Goal: Task Accomplishment & Management: Complete application form

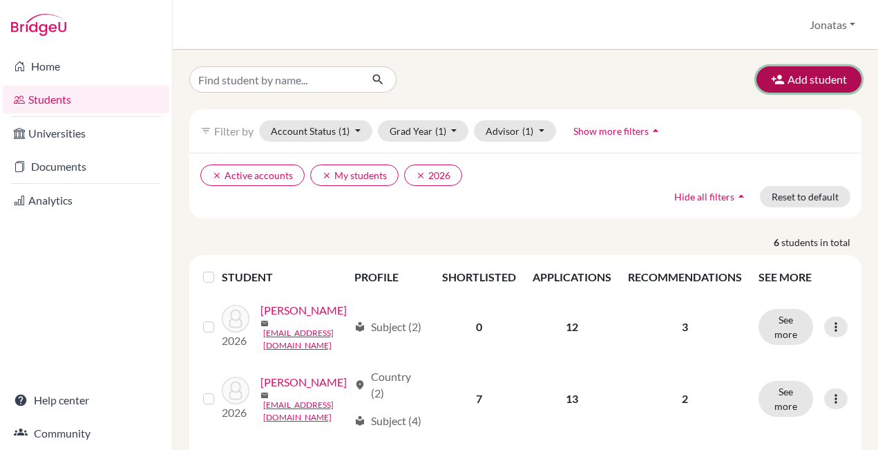
click at [822, 78] on button "Add student" at bounding box center [808, 79] width 105 height 26
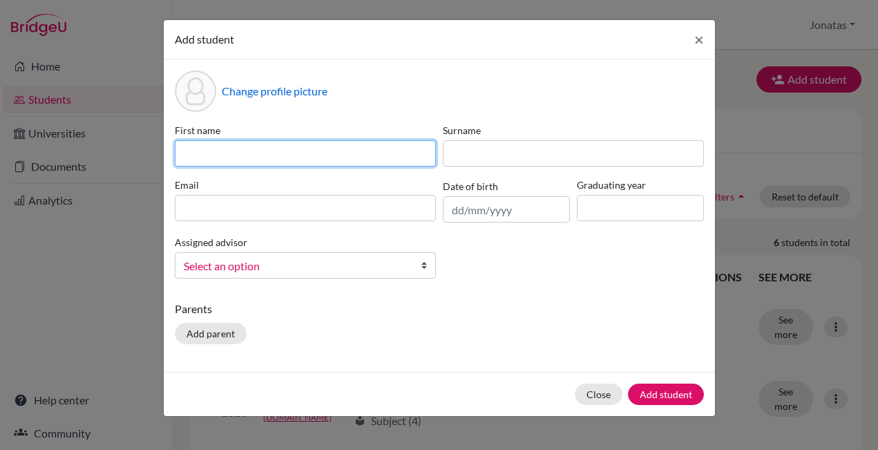
click at [243, 151] on input at bounding box center [305, 153] width 261 height 26
type input "Ryu"
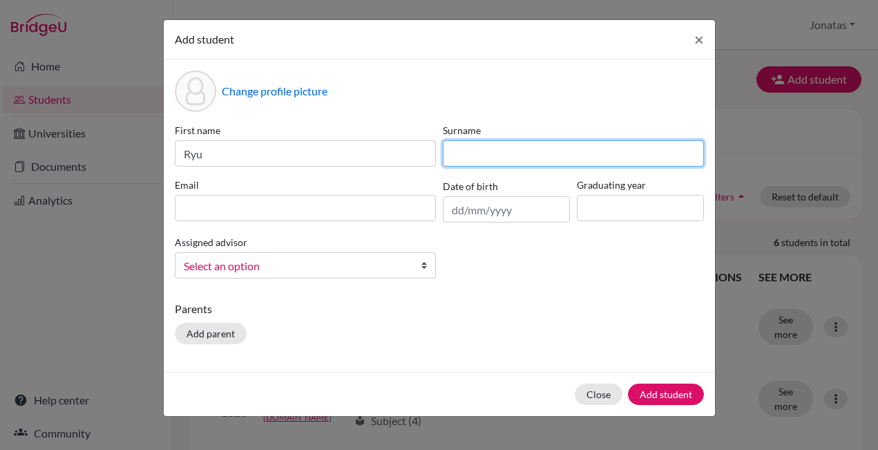
click at [503, 153] on input at bounding box center [573, 153] width 261 height 26
type input "Kamiuchi"
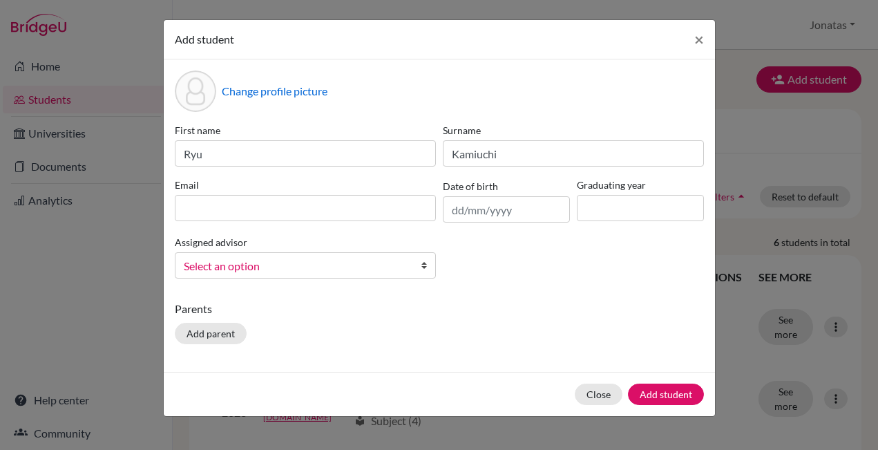
click at [331, 223] on div "First name Ryu Surname [PERSON_NAME] Email Date of birth Graduating year Assign…" at bounding box center [439, 206] width 536 height 166
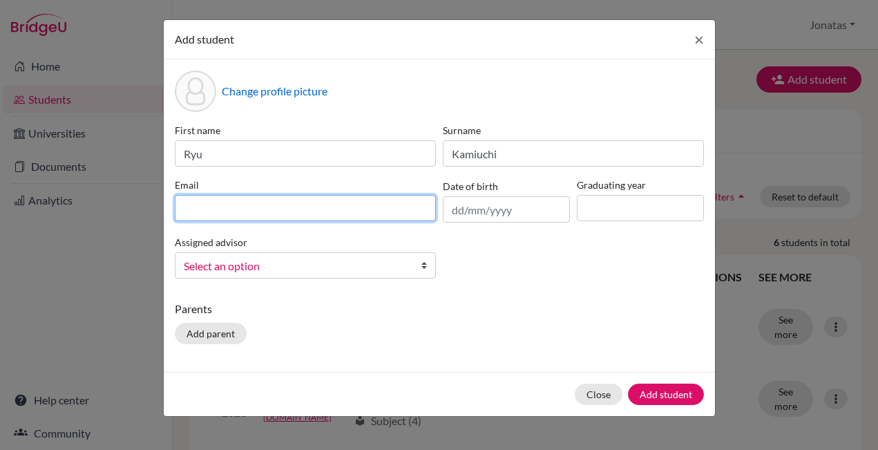
click at [331, 207] on input at bounding box center [305, 208] width 261 height 26
type input "r"
type input "[EMAIL_ADDRESS][DOMAIN_NAME]"
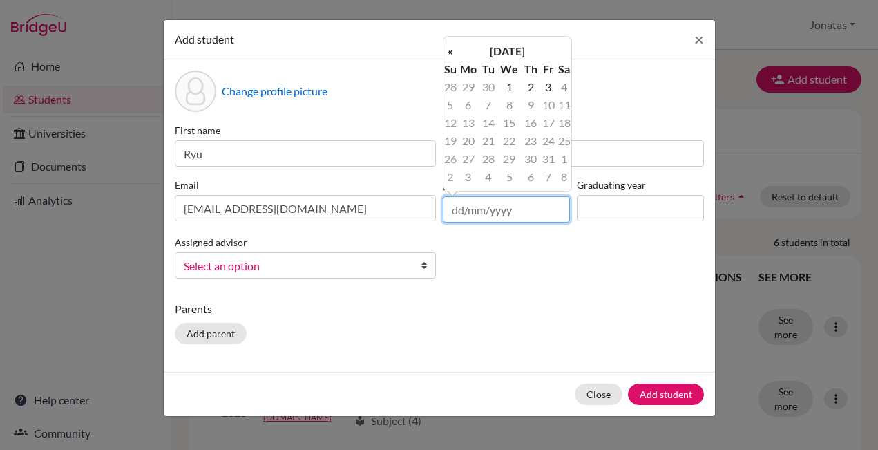
click at [512, 219] on input "text" at bounding box center [506, 209] width 127 height 26
click at [462, 213] on input "text" at bounding box center [506, 209] width 127 height 26
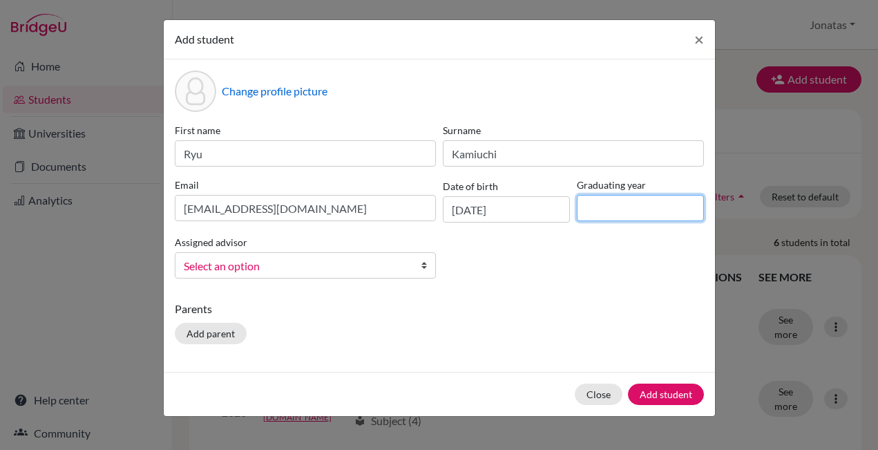
click at [635, 214] on input at bounding box center [640, 208] width 127 height 26
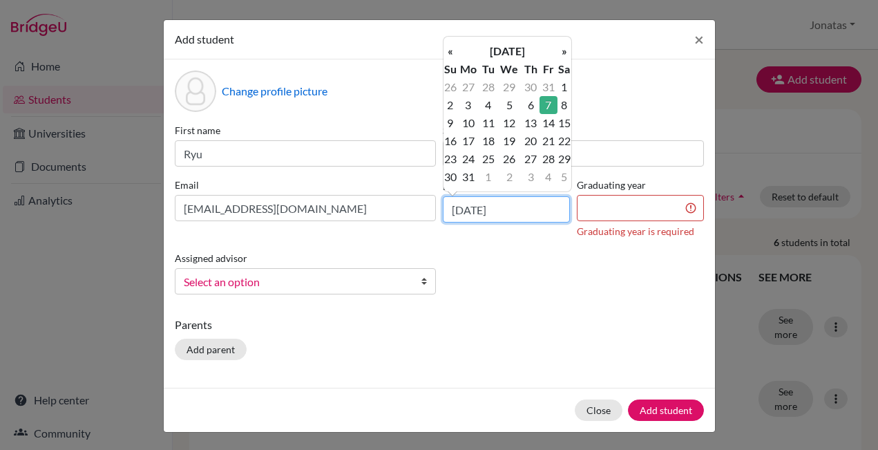
click at [526, 213] on input "[DATE]" at bounding box center [506, 209] width 127 height 26
click at [460, 208] on input "[DATE]" at bounding box center [506, 209] width 127 height 26
drag, startPoint x: 463, startPoint y: 208, endPoint x: 455, endPoint y: 208, distance: 7.6
click at [455, 208] on input "[DATE]" at bounding box center [506, 209] width 127 height 26
click at [475, 209] on input "[DATE]" at bounding box center [506, 209] width 127 height 26
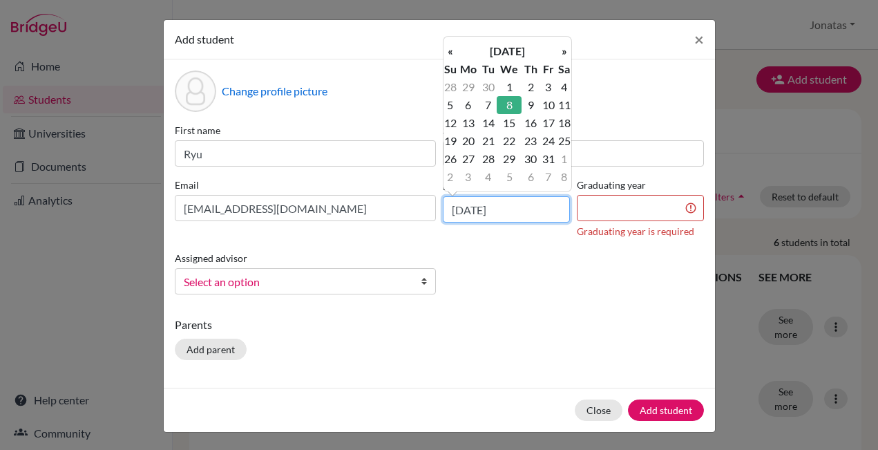
type input "[DATE]"
click at [597, 211] on input at bounding box center [640, 208] width 127 height 26
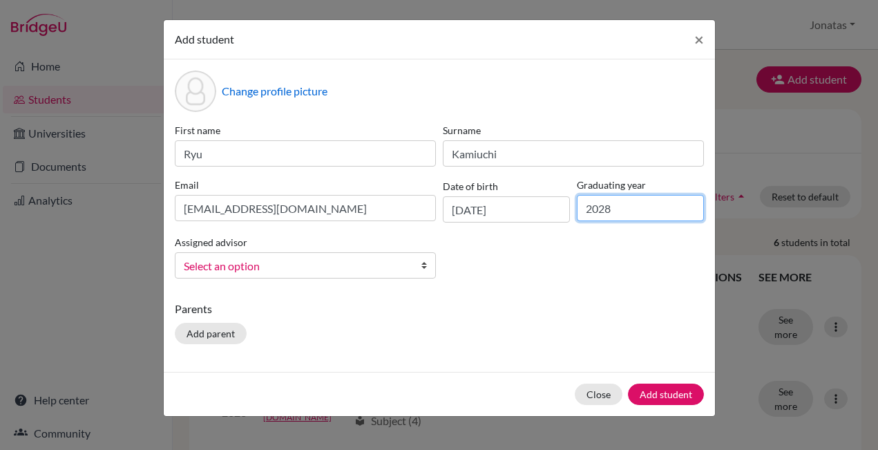
type input "2028"
click at [595, 287] on div "First name Ryu Surname [PERSON_NAME] Email [EMAIL_ADDRESS][DOMAIN_NAME] Date of…" at bounding box center [439, 206] width 536 height 166
click at [340, 262] on span "Select an option" at bounding box center [296, 266] width 225 height 18
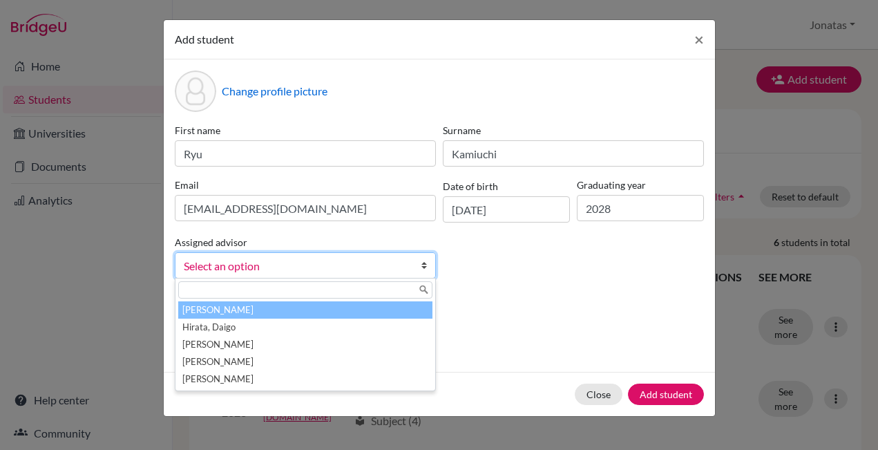
click at [228, 308] on li "[PERSON_NAME]" at bounding box center [305, 309] width 254 height 17
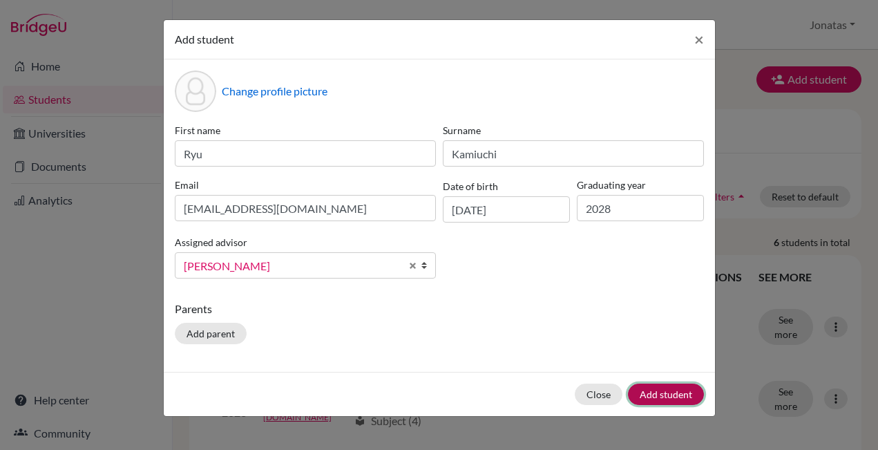
click at [670, 392] on button "Add student" at bounding box center [666, 393] width 76 height 21
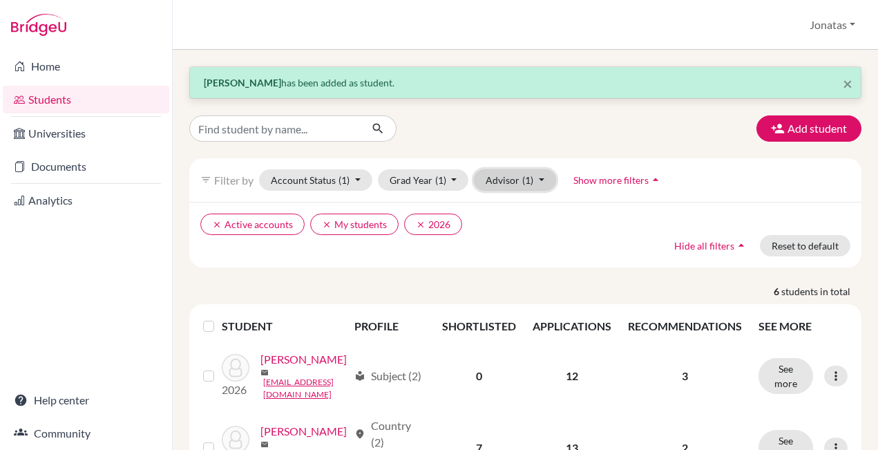
click at [543, 184] on button "Advisor (1)" at bounding box center [515, 179] width 82 height 21
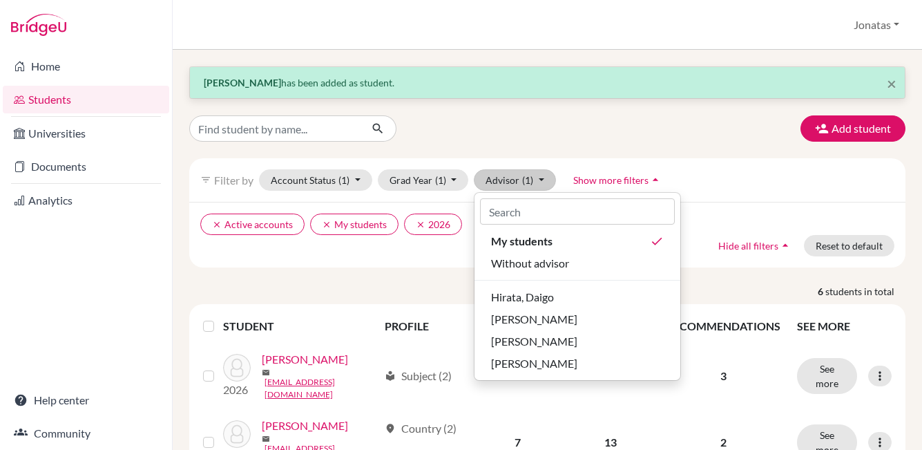
click at [510, 58] on div "× [PERSON_NAME] has been added as student. Add student filter_list Filter by Ac…" at bounding box center [547, 250] width 749 height 400
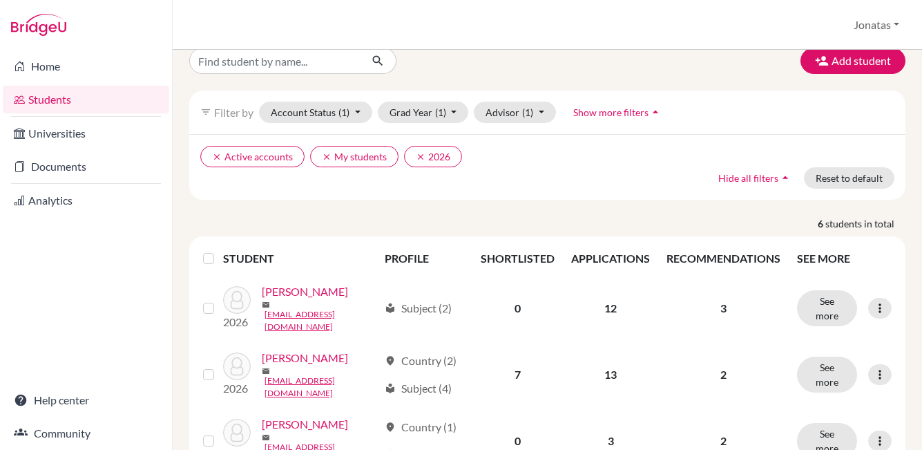
scroll to position [89, 0]
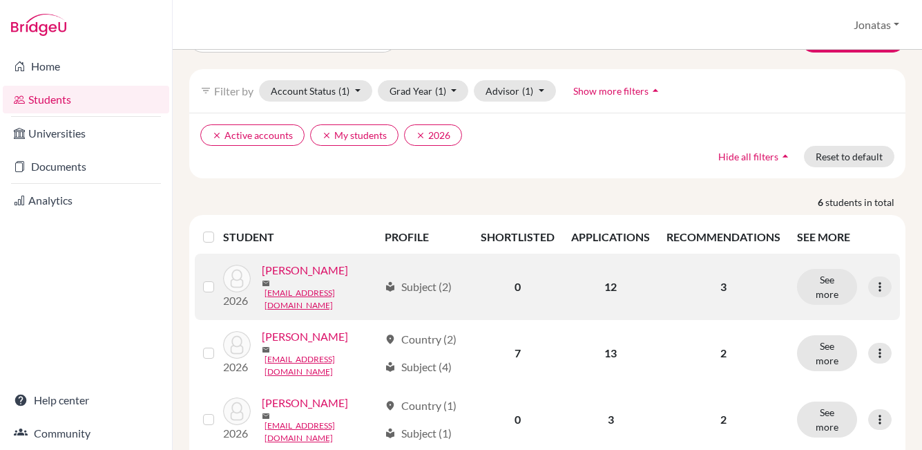
click at [294, 278] on link "[PERSON_NAME]" at bounding box center [305, 270] width 86 height 17
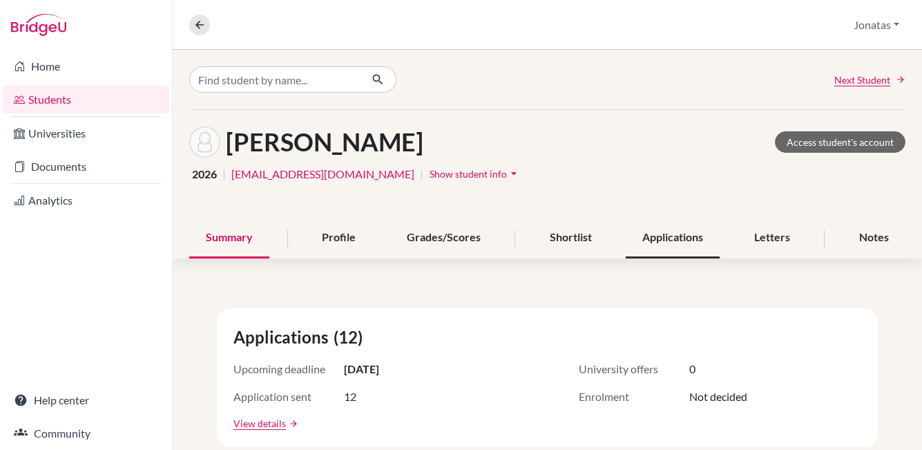
click at [666, 242] on div "Applications" at bounding box center [673, 238] width 94 height 41
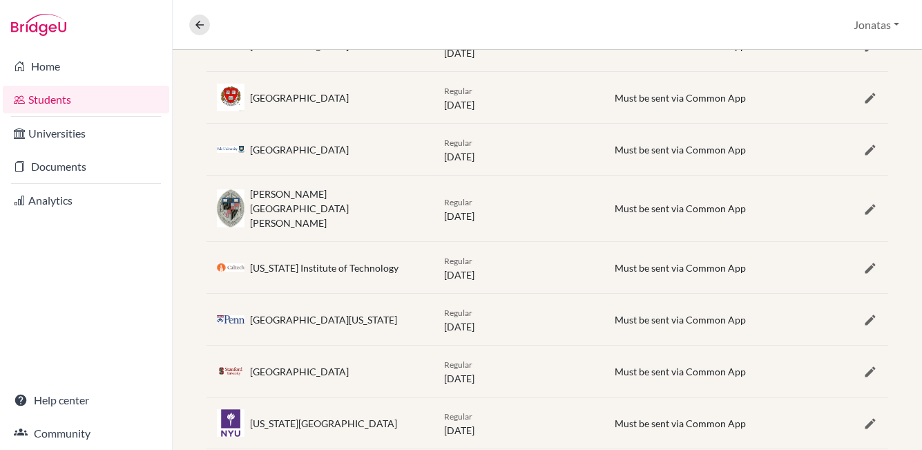
scroll to position [578, 0]
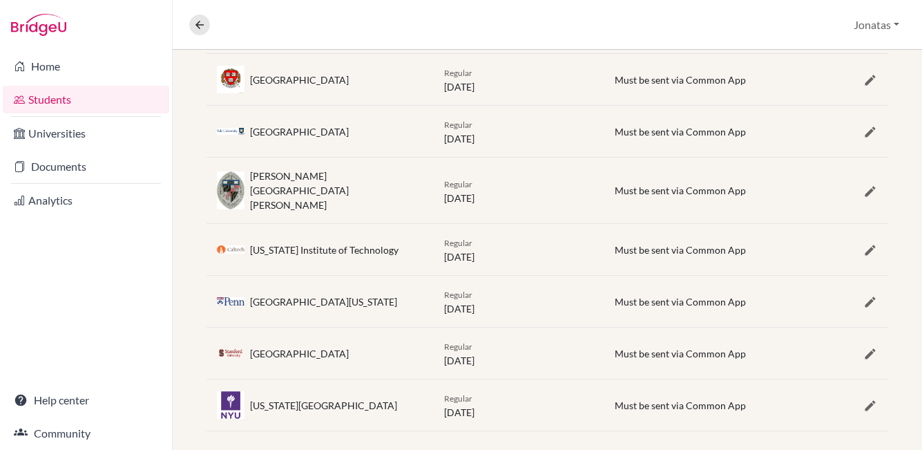
click at [298, 242] on div "[US_STATE] Institute of Technology" at bounding box center [324, 249] width 148 height 15
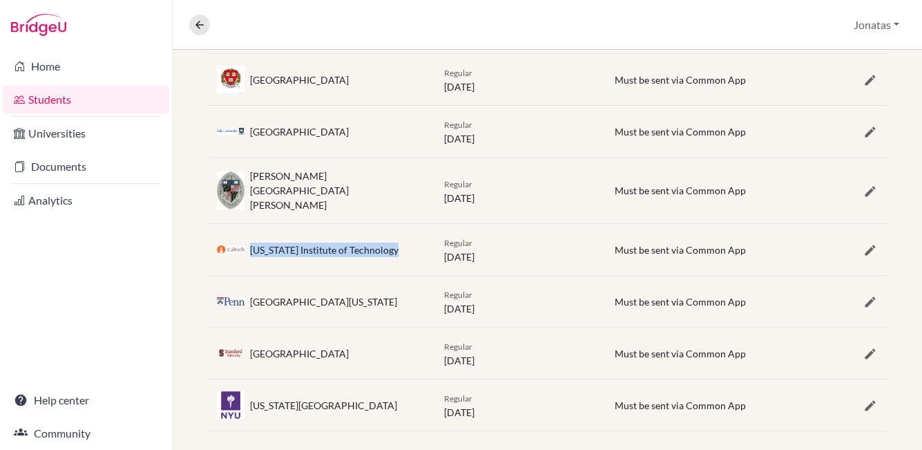
click at [298, 242] on div "[US_STATE] Institute of Technology" at bounding box center [324, 249] width 148 height 15
click at [341, 242] on div "[US_STATE] Institute of Technology" at bounding box center [324, 249] width 148 height 15
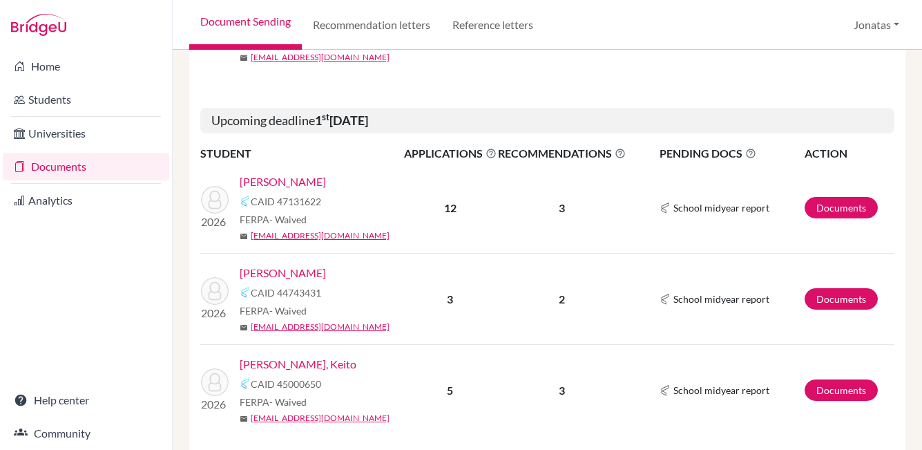
scroll to position [377, 0]
click at [264, 182] on link "[PERSON_NAME]" at bounding box center [283, 181] width 86 height 17
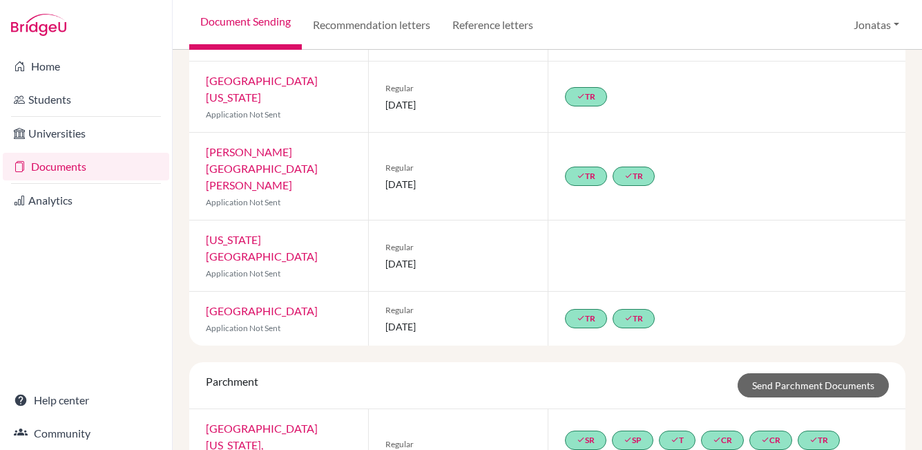
scroll to position [595, 0]
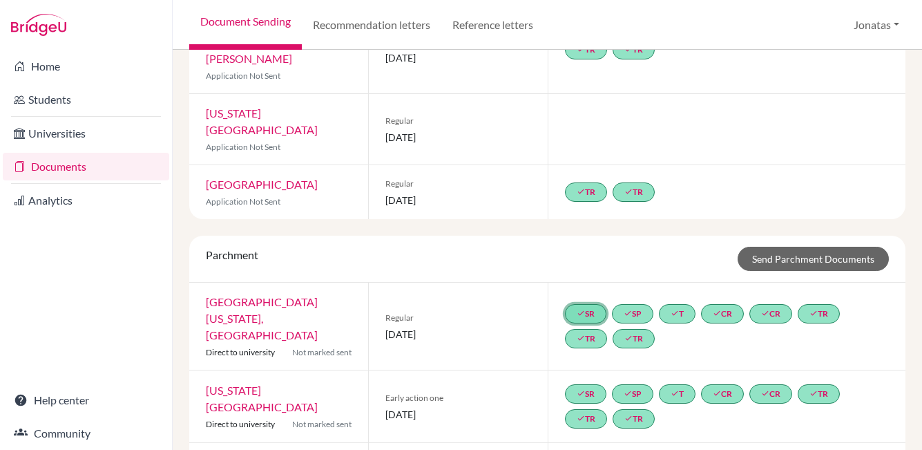
click at [594, 304] on link "done SR" at bounding box center [585, 313] width 41 height 19
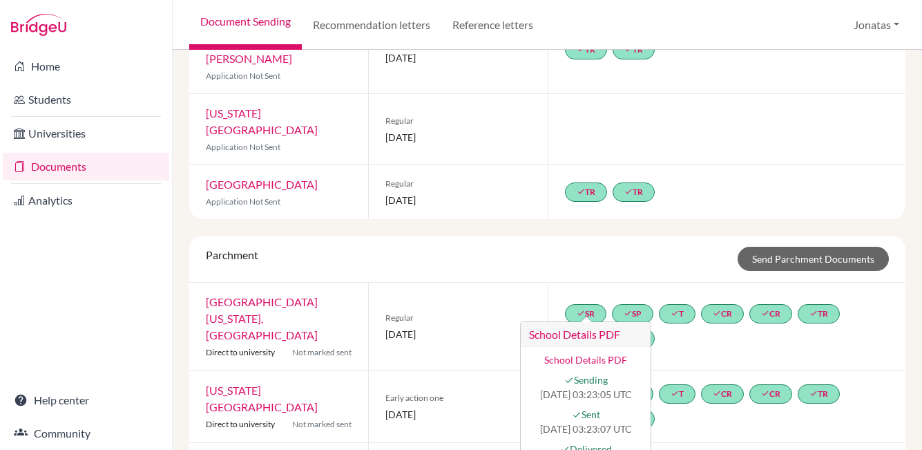
click at [433, 327] on span "[DATE]" at bounding box center [457, 334] width 145 height 15
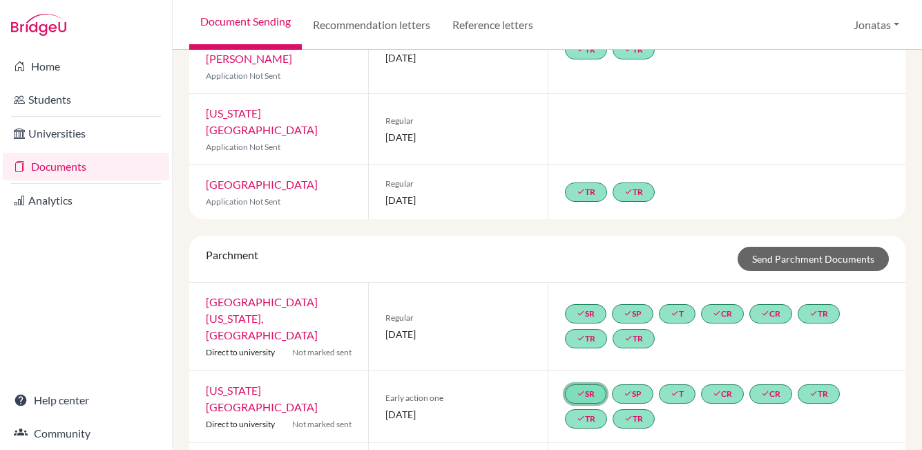
click at [590, 384] on link "done SR" at bounding box center [585, 393] width 41 height 19
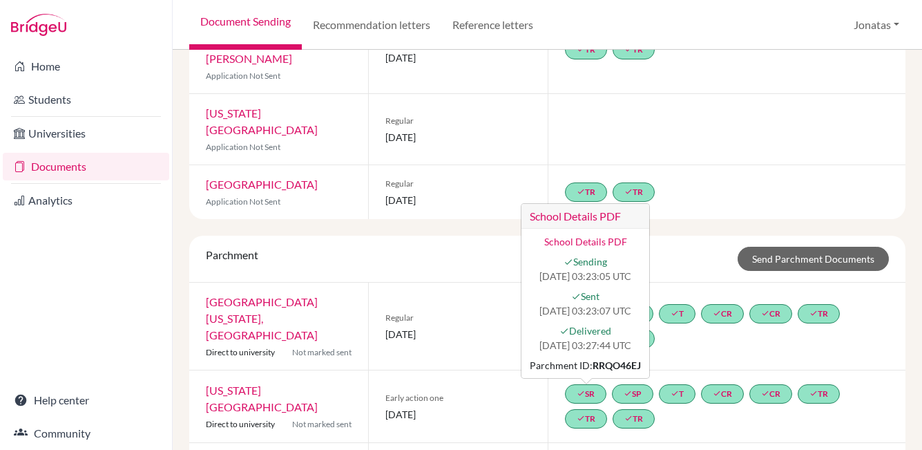
click at [381, 235] on div "Parchment Send Parchment Documents" at bounding box center [547, 258] width 716 height 47
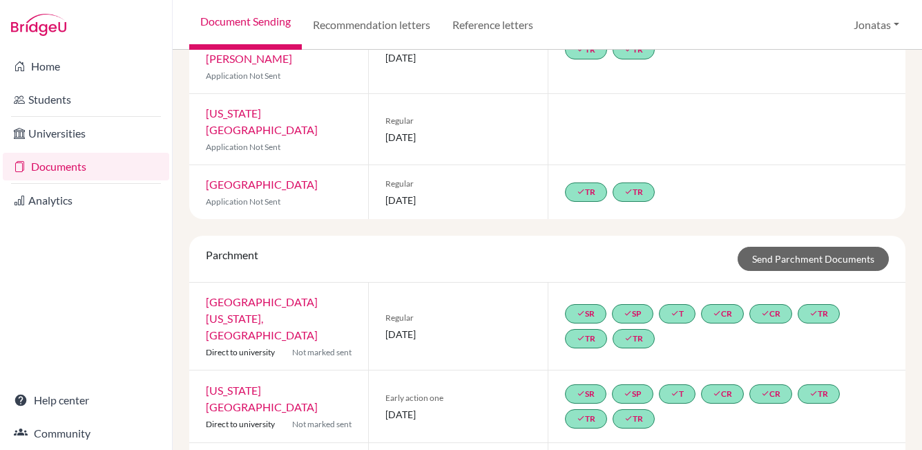
click at [228, 248] on span "Parchment" at bounding box center [232, 254] width 52 height 13
click at [585, 384] on link "done SR" at bounding box center [585, 393] width 41 height 19
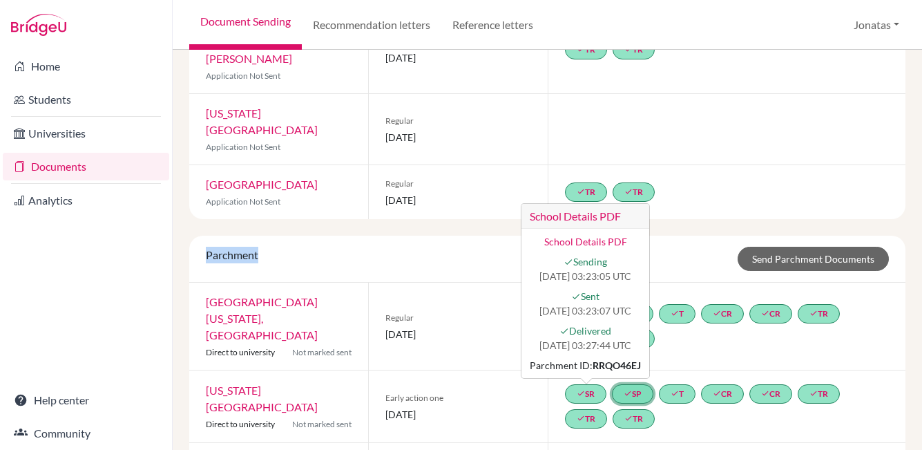
click at [639, 384] on link "done SP" at bounding box center [632, 393] width 41 height 19
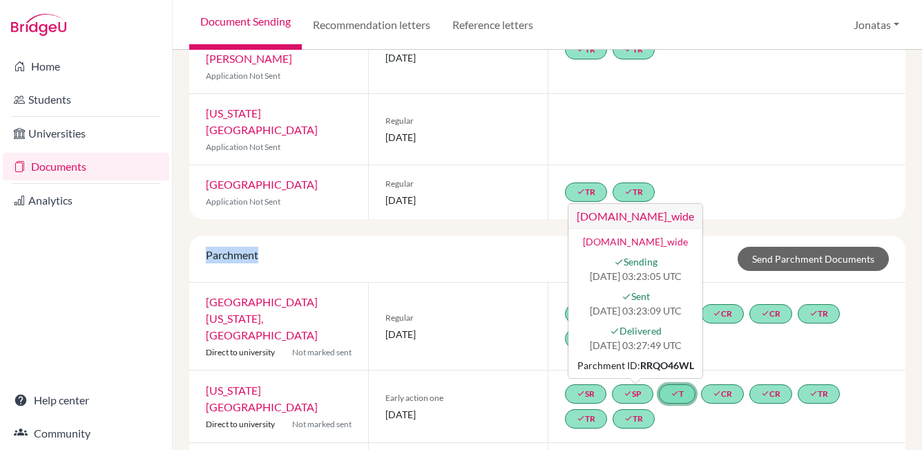
click at [675, 389] on icon "done" at bounding box center [674, 393] width 8 height 8
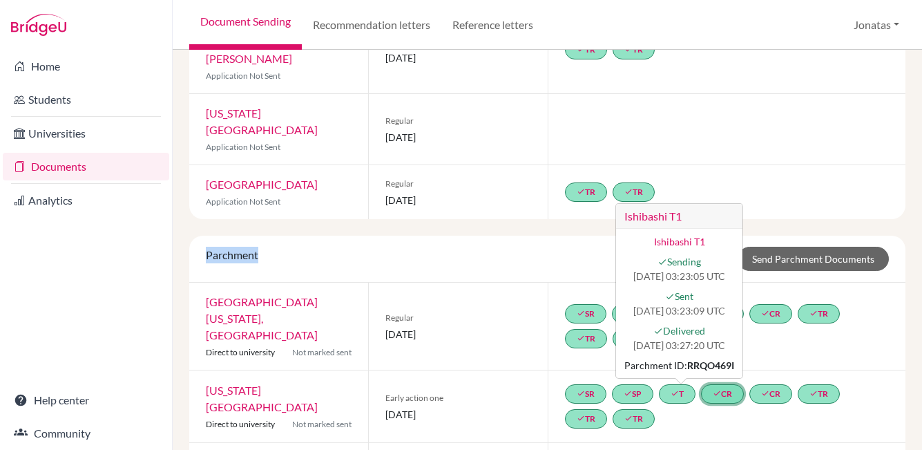
click at [726, 384] on link "done CR" at bounding box center [722, 393] width 43 height 19
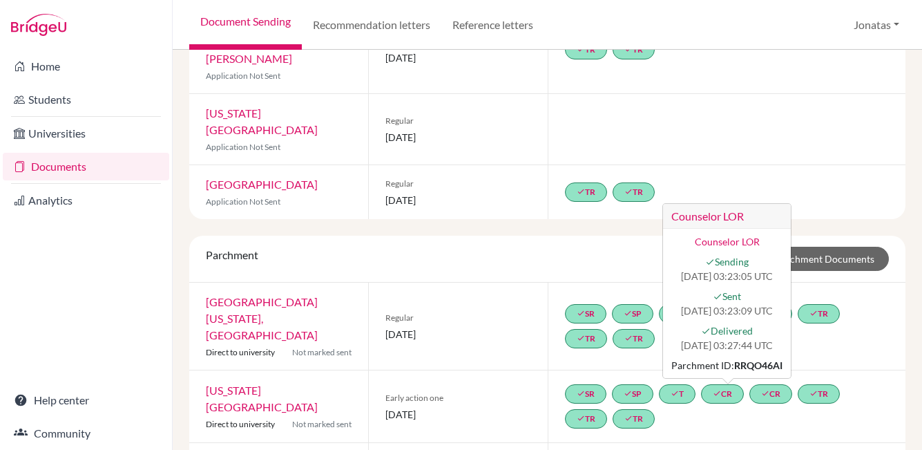
click at [448, 370] on div "Early action one 01 November 2025" at bounding box center [457, 406] width 179 height 72
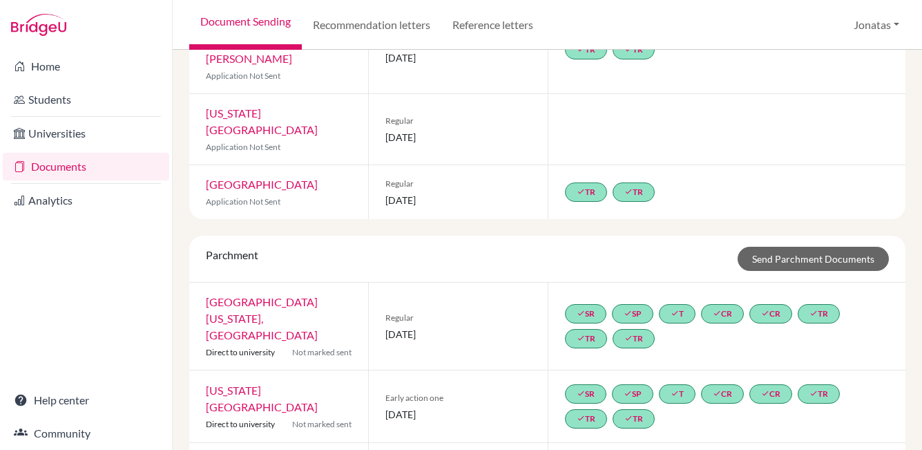
click at [693, 381] on div "done SR done SP done T done CR done CR done TR done TR done TR" at bounding box center [727, 406] width 325 height 50
click at [635, 409] on link "done TR" at bounding box center [633, 418] width 42 height 19
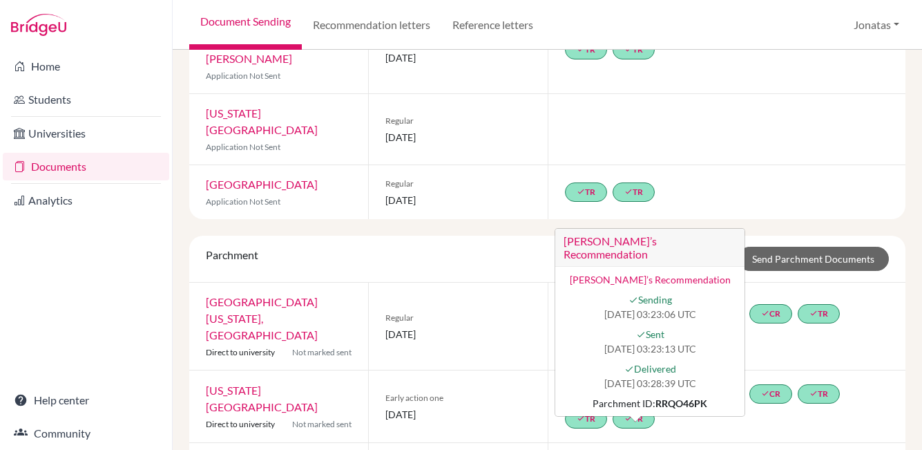
click at [467, 407] on span "[DATE]" at bounding box center [457, 414] width 145 height 15
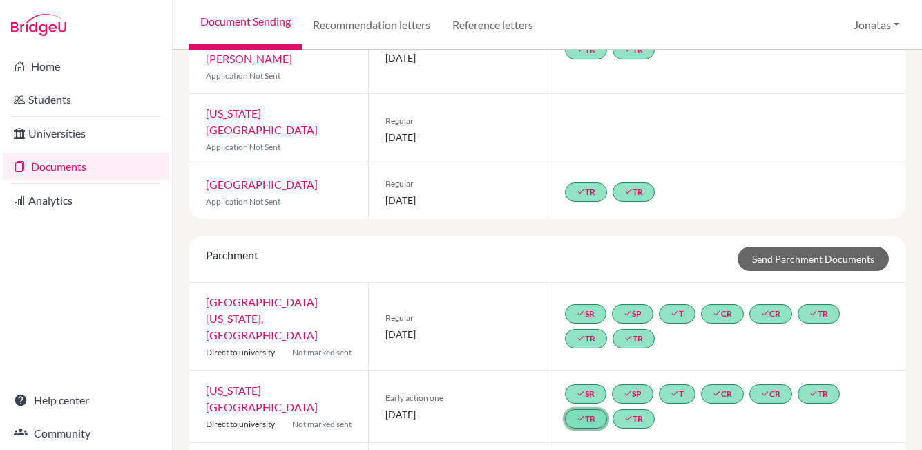
click at [592, 409] on link "done TR" at bounding box center [586, 418] width 42 height 19
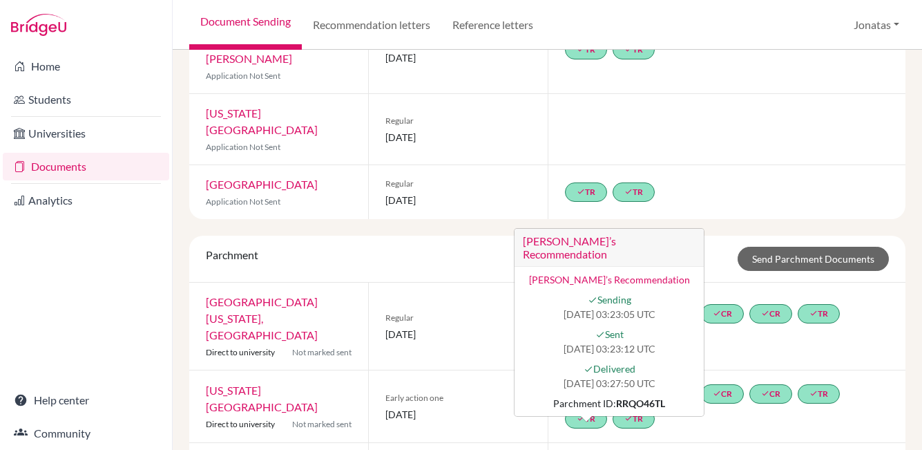
click at [447, 407] on span "[DATE]" at bounding box center [457, 414] width 145 height 15
